Goal: Task Accomplishment & Management: Manage account settings

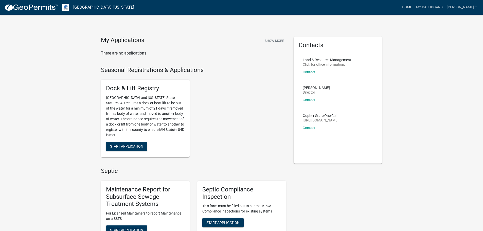
click at [406, 7] on link "Home" at bounding box center [407, 8] width 14 height 10
click at [465, 5] on link "[PERSON_NAME]" at bounding box center [462, 8] width 34 height 10
click at [457, 37] on link "Logout" at bounding box center [458, 37] width 41 height 12
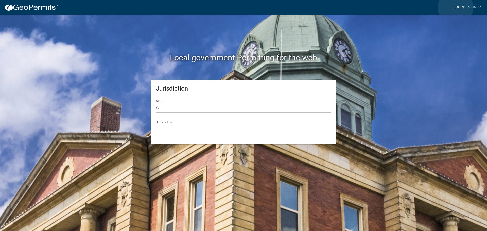
click at [455, 7] on link "Login" at bounding box center [458, 8] width 15 height 10
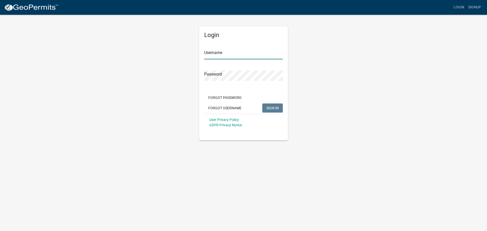
type input "Lindseyhanson"
click at [267, 106] on span "SIGN IN" at bounding box center [272, 108] width 12 height 4
